Goal: Task Accomplishment & Management: Manage account settings

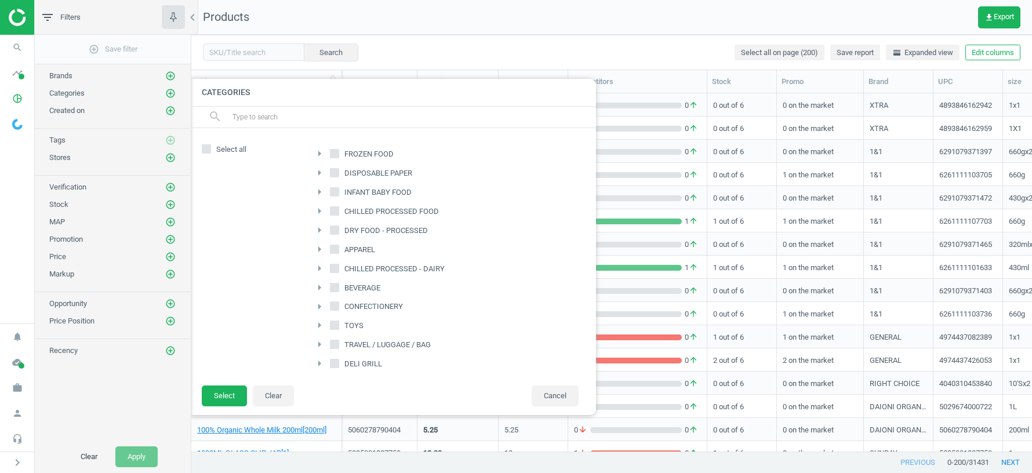
scroll to position [1, 1]
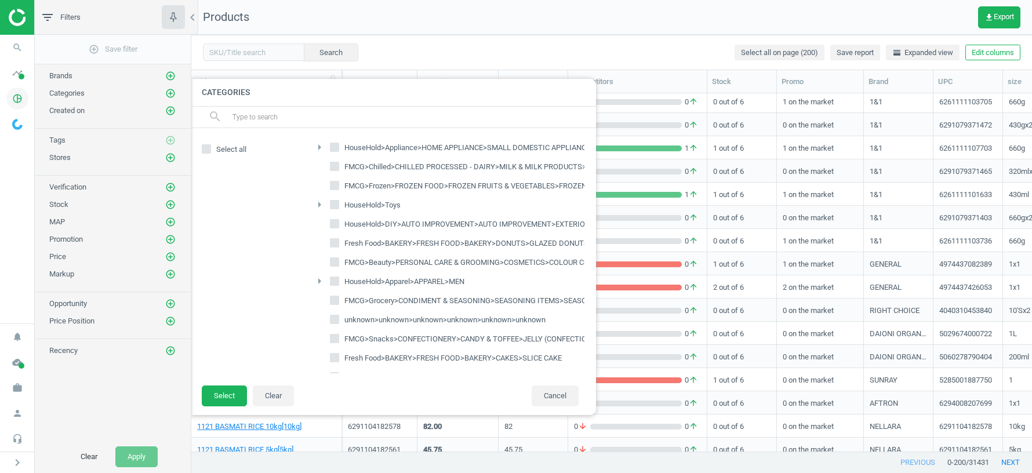
click at [16, 100] on icon "pie_chart_outlined" at bounding box center [17, 99] width 22 height 22
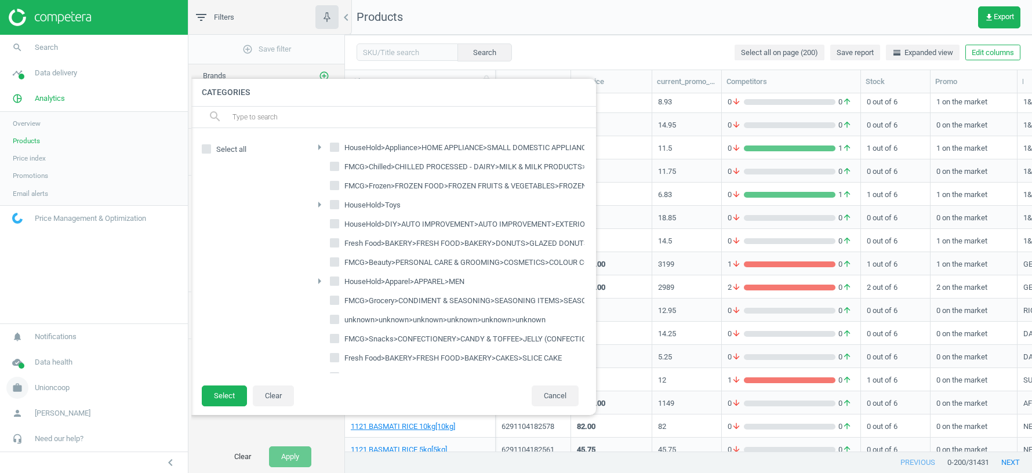
click at [46, 392] on span "Unioncoop" at bounding box center [52, 388] width 35 height 10
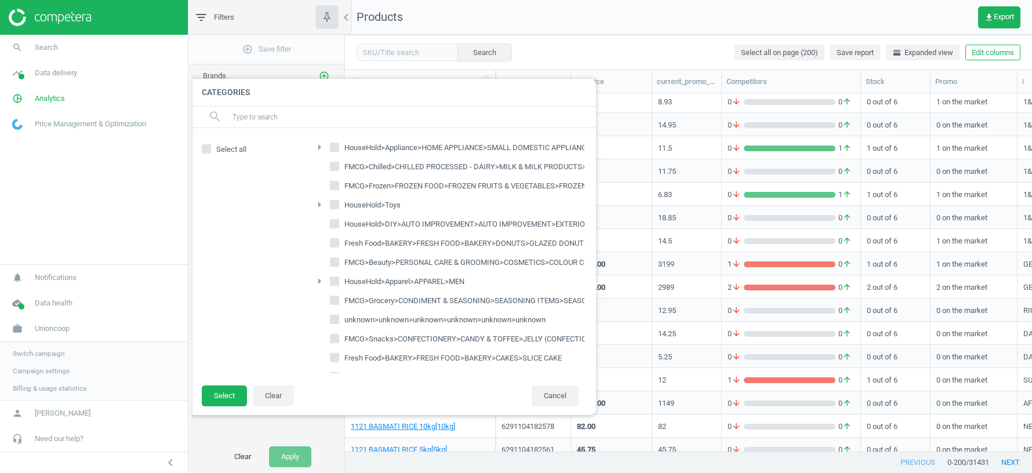
click at [46, 354] on span "Switch campaign" at bounding box center [39, 353] width 52 height 9
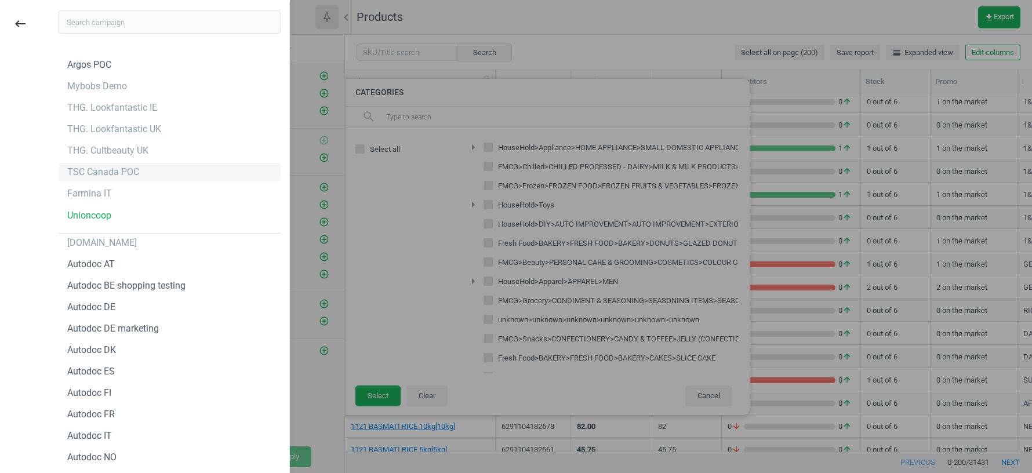
click at [99, 178] on div "TSC Canada POC" at bounding box center [103, 172] width 72 height 13
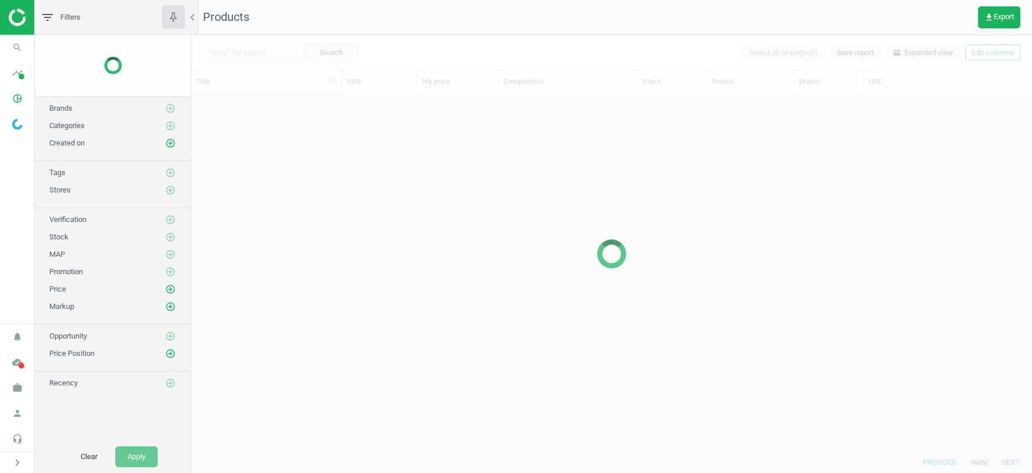
scroll to position [358, 841]
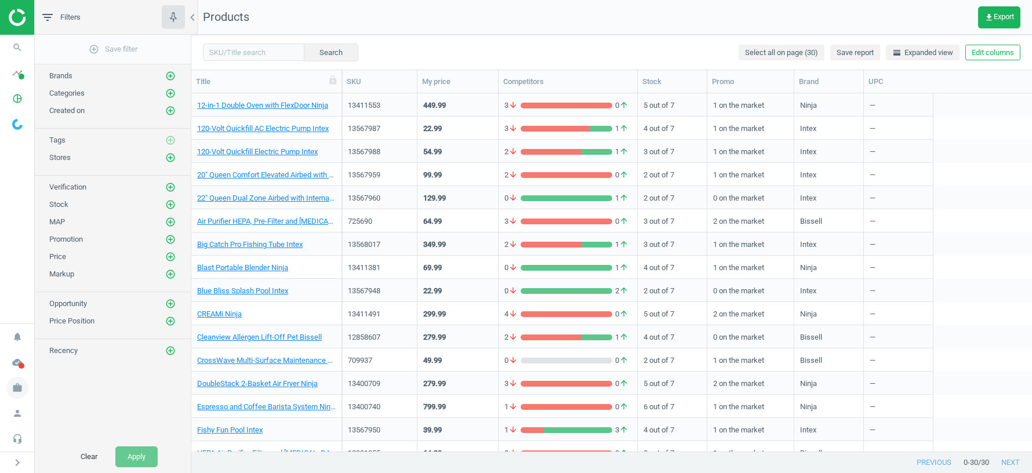
click at [15, 390] on icon "work" at bounding box center [17, 388] width 22 height 22
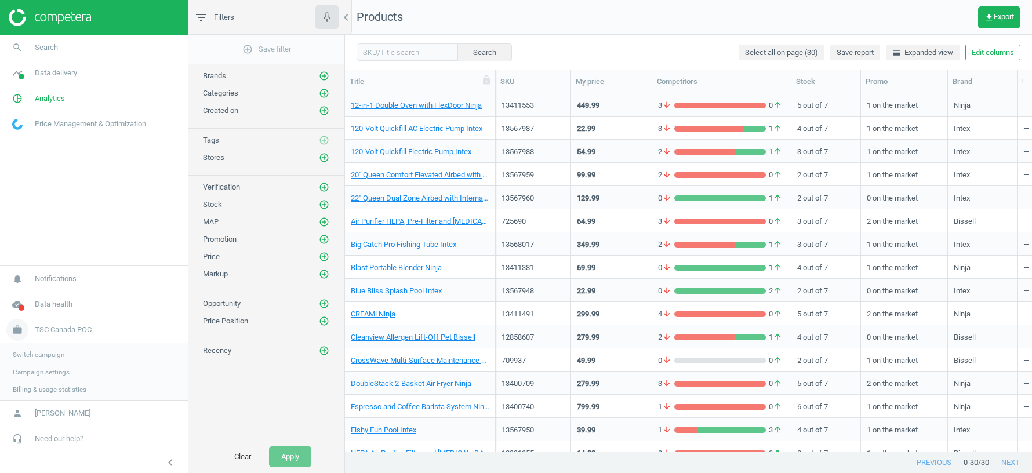
scroll to position [1, 1]
click at [59, 74] on span "Data delivery" at bounding box center [56, 73] width 42 height 10
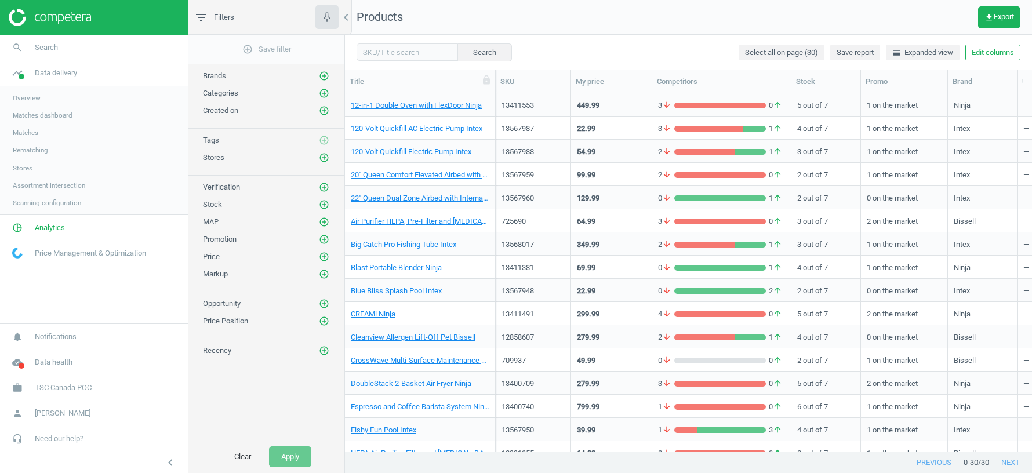
click at [15, 156] on link "Rematching" at bounding box center [94, 150] width 188 height 17
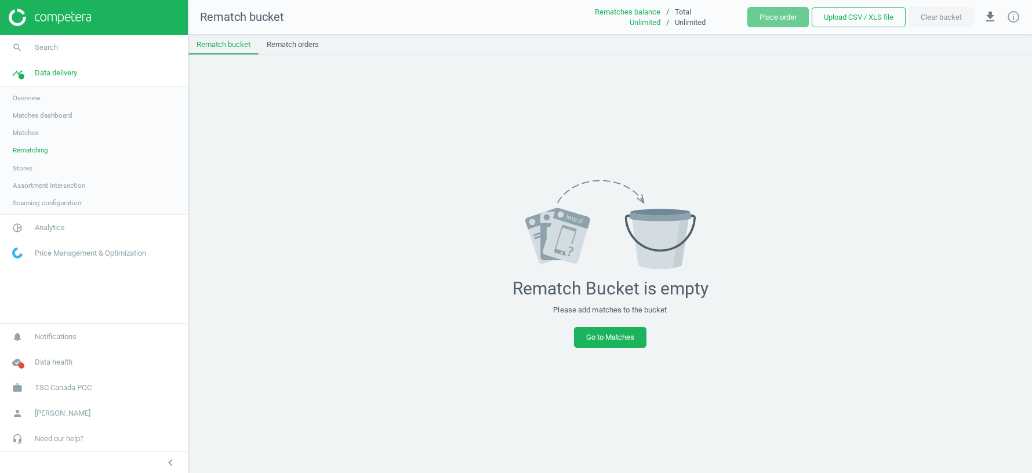
click at [20, 164] on span "Stores" at bounding box center [23, 168] width 20 height 9
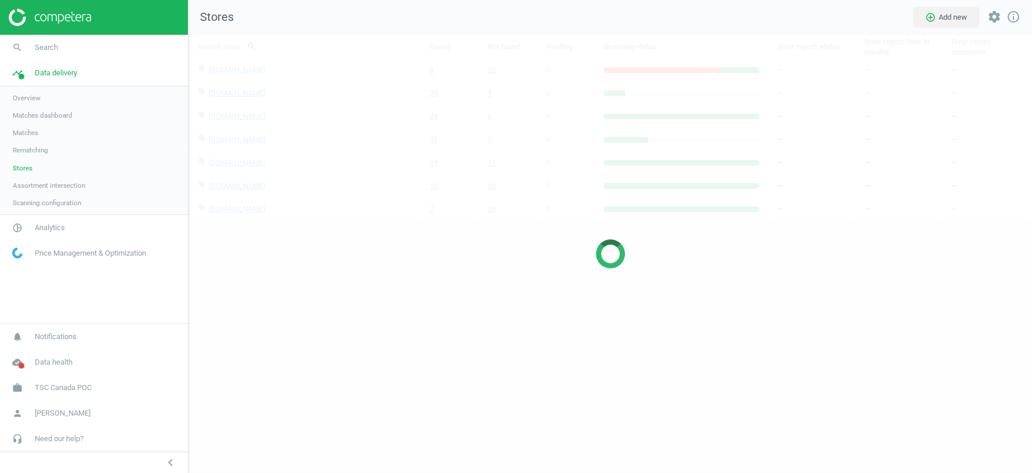
scroll to position [438, 844]
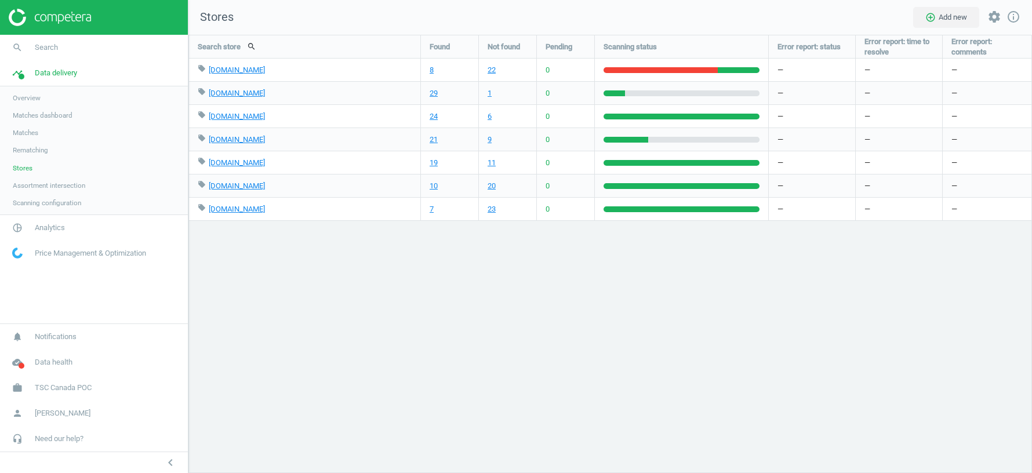
click at [34, 131] on span "Matches" at bounding box center [26, 132] width 26 height 9
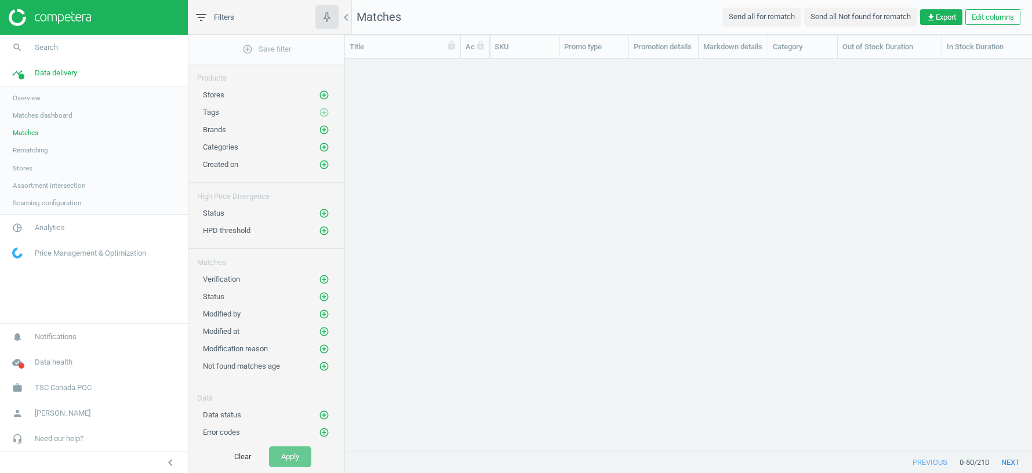
scroll to position [393, 687]
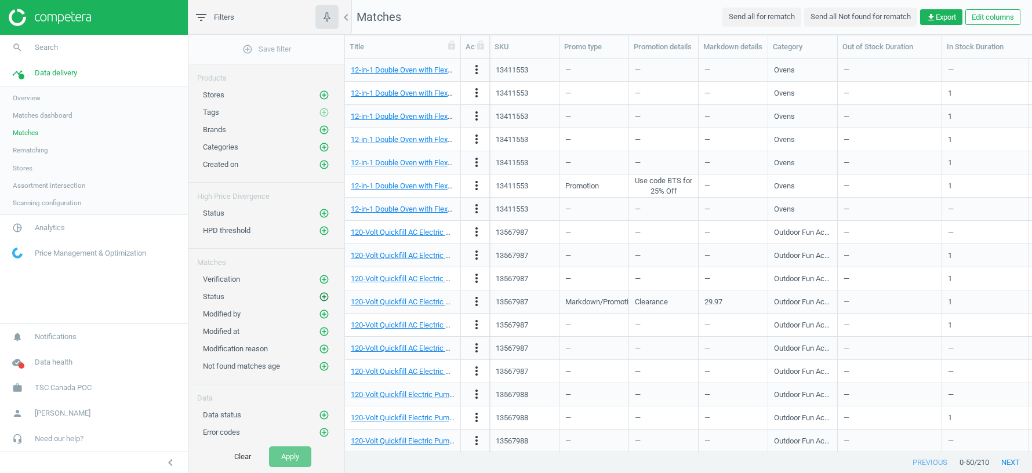
click at [323, 293] on icon "add_circle_outline" at bounding box center [324, 297] width 10 height 10
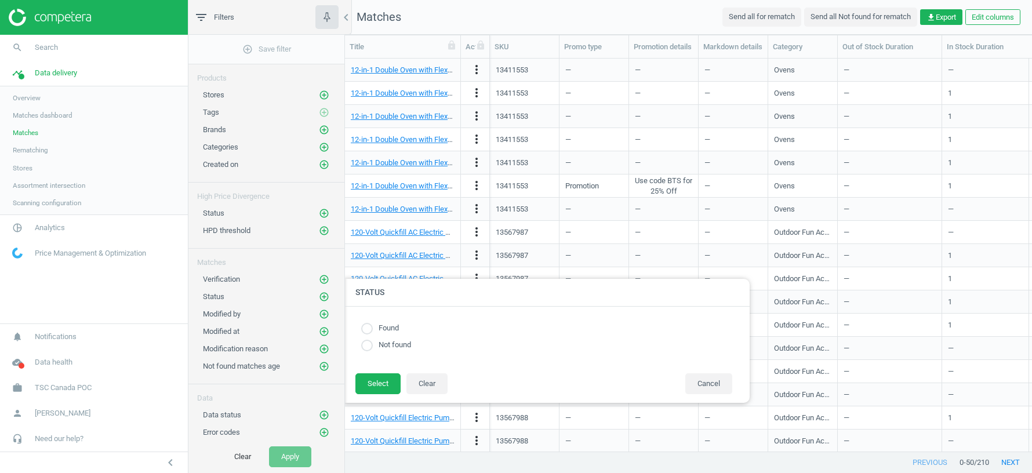
click at [371, 324] on input "radio" at bounding box center [367, 329] width 12 height 12
radio input "true"
click at [375, 389] on button "Select" at bounding box center [378, 384] width 45 height 21
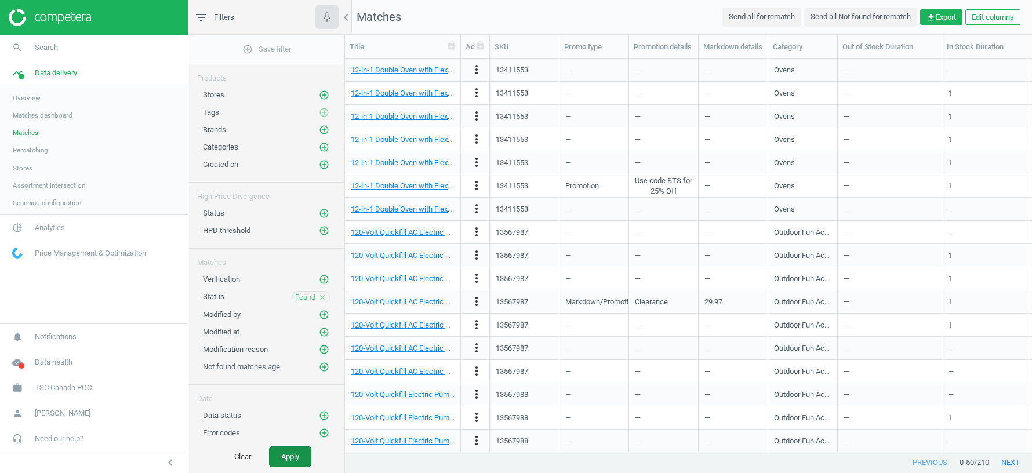
click at [288, 464] on button "Apply" at bounding box center [290, 457] width 42 height 21
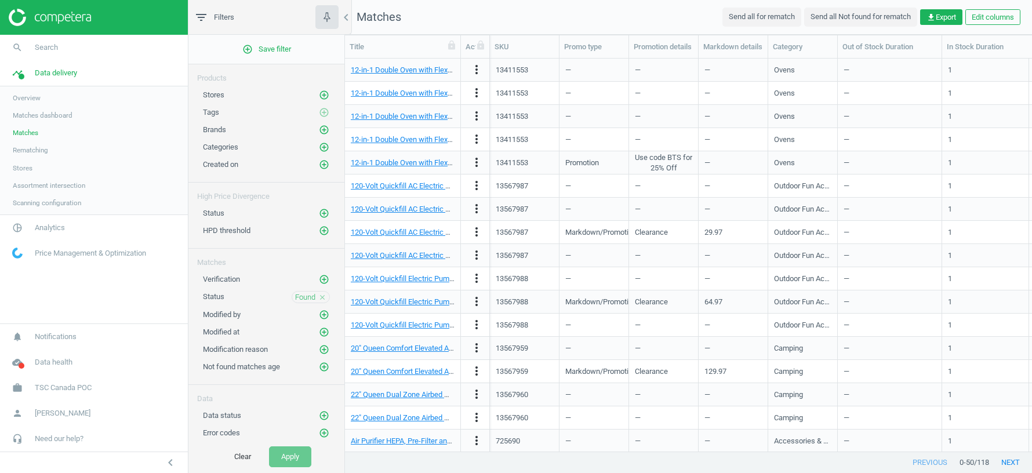
click at [321, 293] on icon "close" at bounding box center [322, 297] width 8 height 8
click at [45, 198] on span "Scanning configuration" at bounding box center [47, 202] width 68 height 9
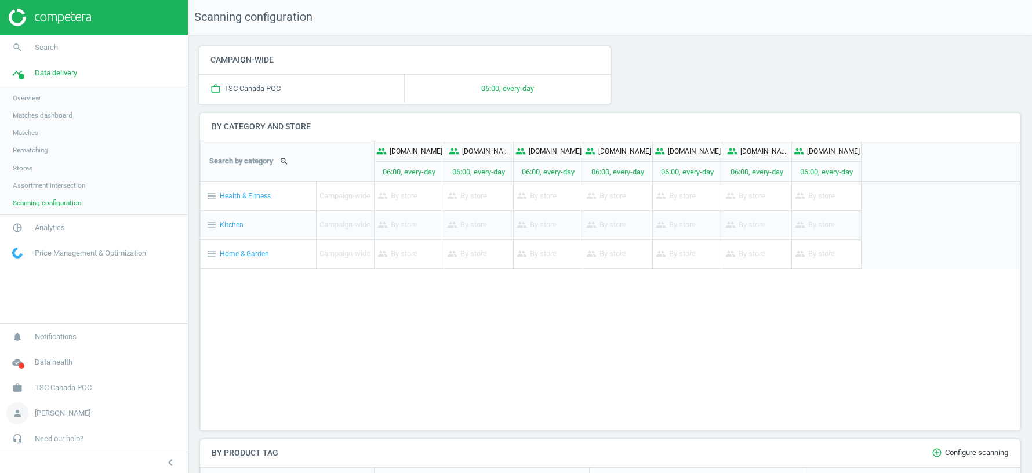
click at [60, 416] on span "[PERSON_NAME]" at bounding box center [63, 413] width 56 height 10
